Goal: Task Accomplishment & Management: Complete application form

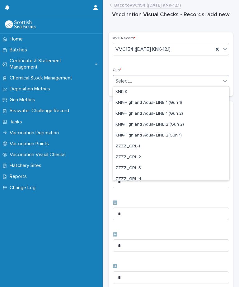
scroll to position [185, 0]
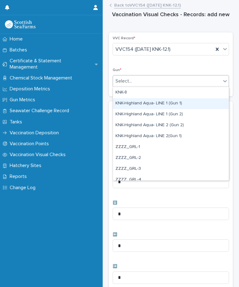
click at [177, 105] on div "KNK-Highland Aqua- LINE 1 (Gun 1)" at bounding box center [171, 103] width 116 height 11
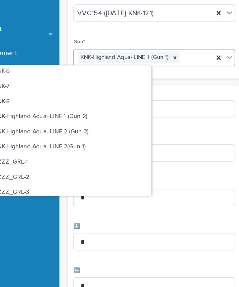
scroll to position [168, 0]
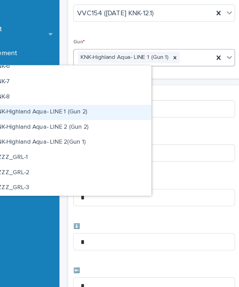
click at [62, 115] on div "KNK-Highland Aqua- LINE 1 (Gun 2)" at bounding box center [111, 120] width 116 height 11
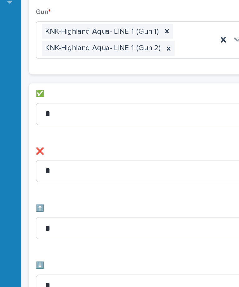
scroll to position [0, 2]
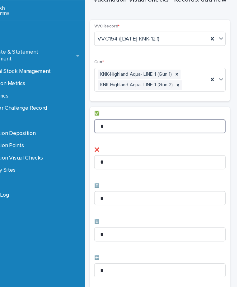
click at [144, 121] on input "*" at bounding box center [169, 127] width 117 height 12
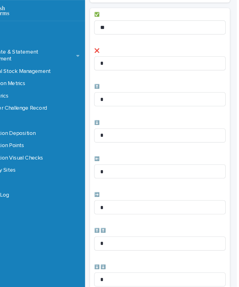
scroll to position [90, 0]
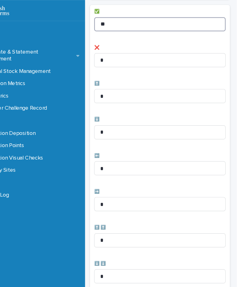
type input "**"
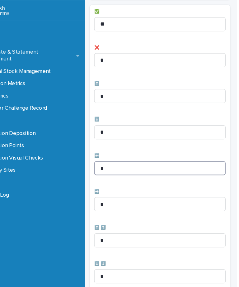
click at [128, 158] on input "*" at bounding box center [169, 164] width 117 height 12
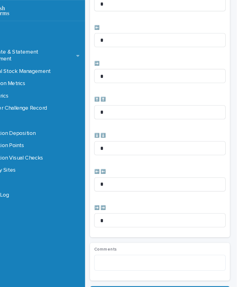
scroll to position [204, 0]
type input "*"
click at [136, 250] on div "Loading... Saving… VVC Record * VVC154 ([DATE] KNK-12.1) Gun * KNK-Highland Aqu…" at bounding box center [169, 49] width 124 height 440
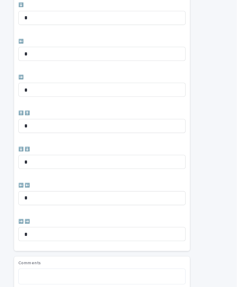
scroll to position [0, 0]
click at [116, 284] on span "Save" at bounding box center [121, 286] width 10 height 4
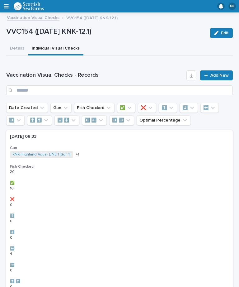
click at [216, 75] on span "Add New" at bounding box center [220, 75] width 18 height 4
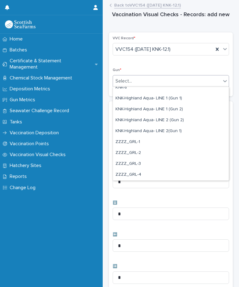
scroll to position [190, 0]
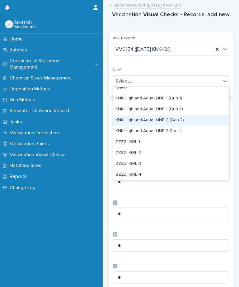
click at [183, 120] on div "KNK-Highland Aqua- LINE 2 (Gun 2)" at bounding box center [171, 120] width 116 height 11
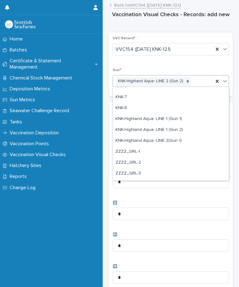
scroll to position [176, 0]
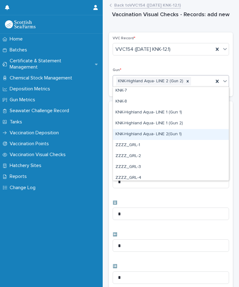
click at [164, 137] on div "KNK-Highland Aqua- LINE 2(Gun 1)" at bounding box center [171, 134] width 116 height 11
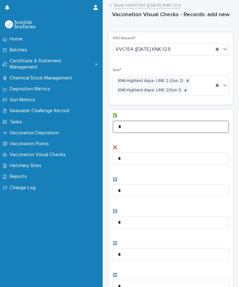
click at [162, 124] on input "*" at bounding box center [171, 127] width 117 height 12
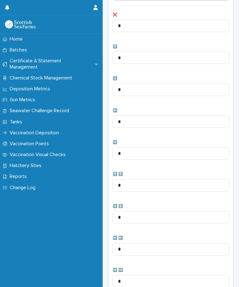
scroll to position [138, 0]
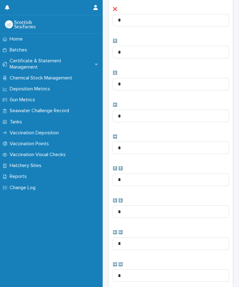
type input "**"
click at [169, 81] on input "*" at bounding box center [171, 84] width 117 height 12
type input "*"
click at [152, 114] on input "*" at bounding box center [171, 116] width 117 height 12
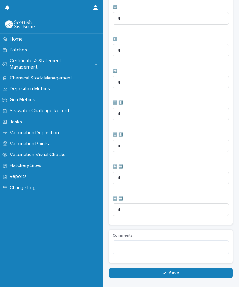
scroll to position [204, 0]
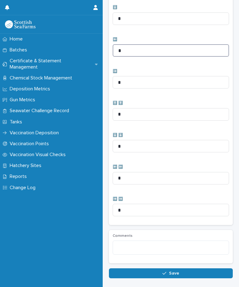
type input "*"
click at [160, 271] on button "Save" at bounding box center [171, 273] width 124 height 10
